Goal: Task Accomplishment & Management: Manage account settings

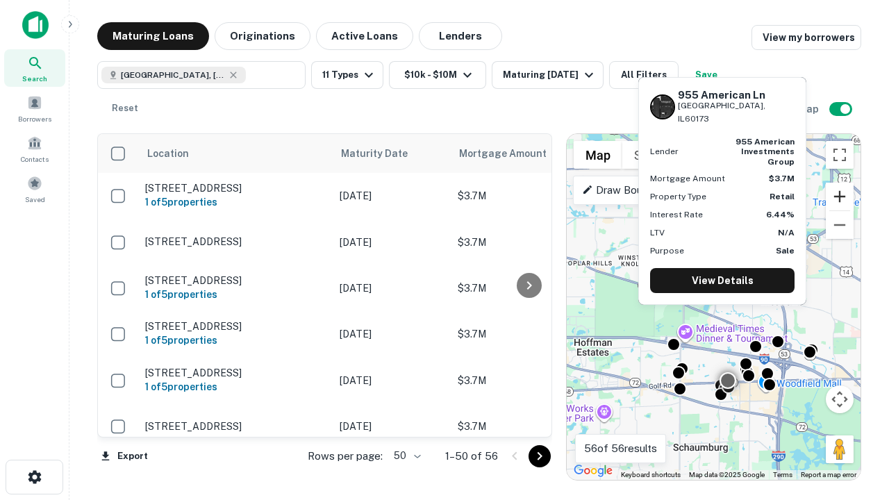
click at [840, 197] on button "Zoom in" at bounding box center [840, 197] width 28 height 28
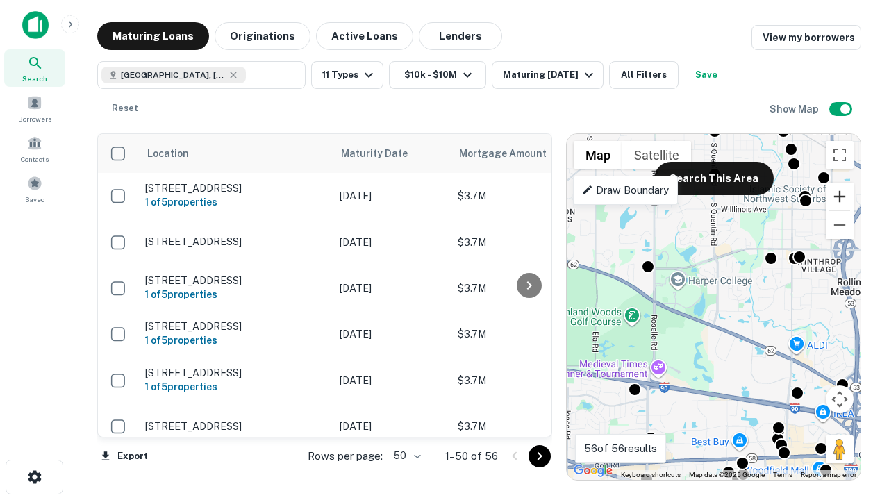
click at [840, 197] on button "Zoom in" at bounding box center [840, 197] width 28 height 28
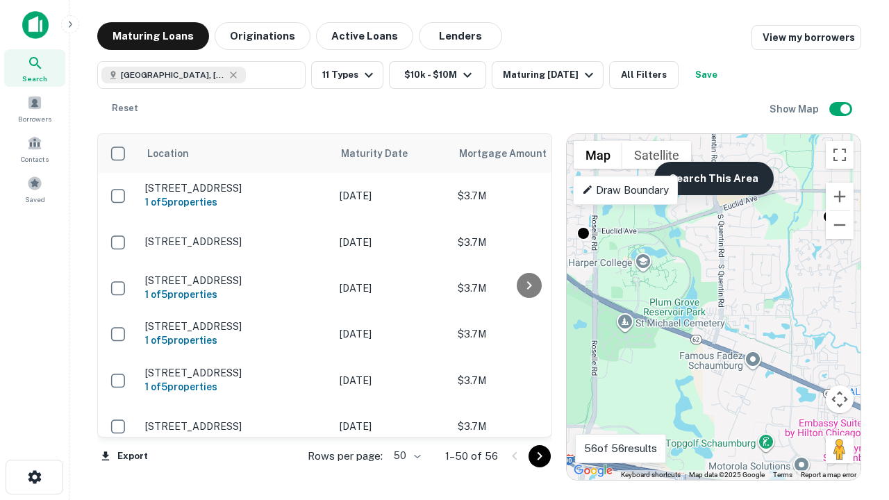
click at [714, 179] on button "Search This Area" at bounding box center [715, 178] width 120 height 33
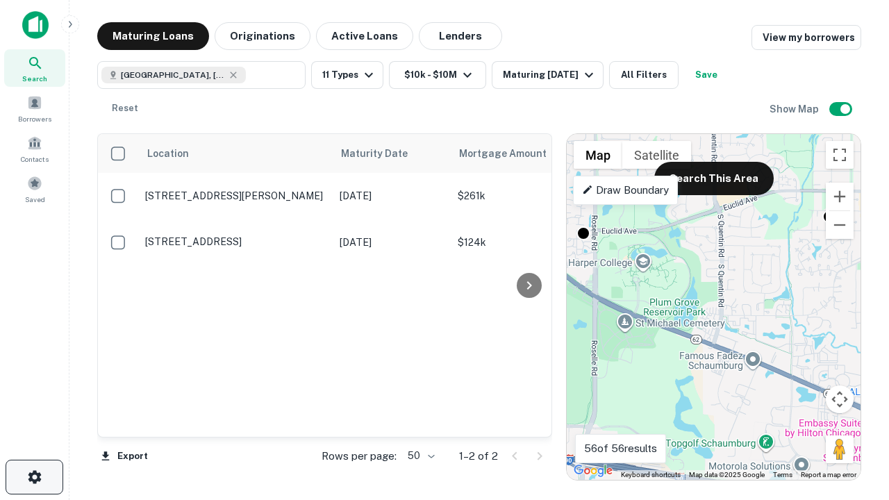
click at [34, 477] on icon "button" at bounding box center [34, 477] width 17 height 17
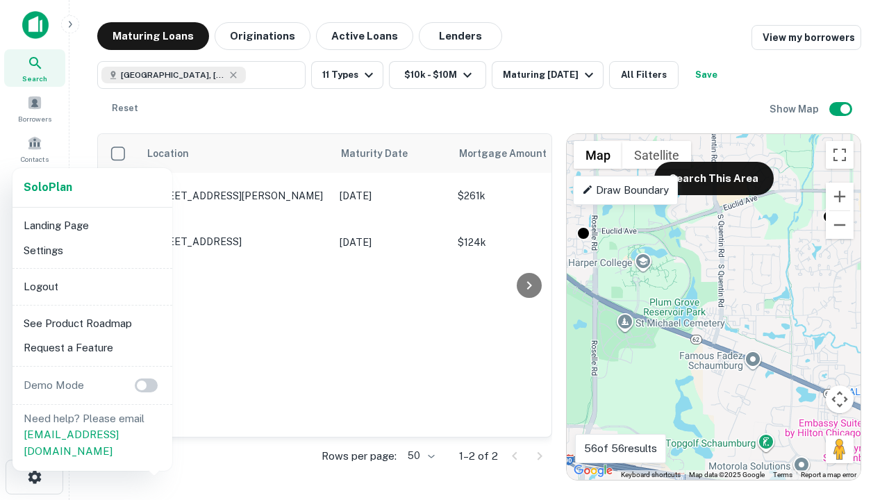
click at [92, 286] on li "Logout" at bounding box center [92, 286] width 149 height 25
